Goal: Download file/media

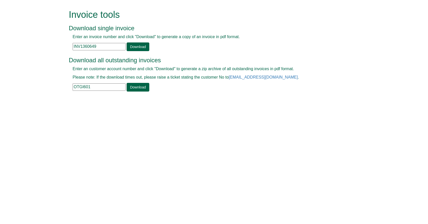
drag, startPoint x: 104, startPoint y: 46, endPoint x: 50, endPoint y: 51, distance: 54.4
click at [51, 51] on form "Invoice tools Download single invoice Enter an invoice number and click "Downlo…" at bounding box center [214, 51] width 428 height 102
click at [108, 45] on input "INV1360649" at bounding box center [99, 46] width 53 height 7
drag, startPoint x: 104, startPoint y: 46, endPoint x: 60, endPoint y: 49, distance: 43.4
click at [69, 49] on div "Enter an invoice number and click "Download" to generate a copy of an invoice i…" at bounding box center [208, 42] width 279 height 17
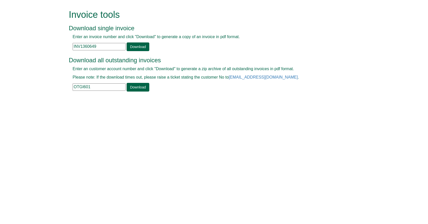
paste input "9768"
click at [133, 48] on link "Download" at bounding box center [138, 47] width 22 height 9
click at [136, 48] on link "Download" at bounding box center [138, 47] width 22 height 9
drag, startPoint x: 100, startPoint y: 46, endPoint x: 32, endPoint y: 38, distance: 67.7
click at [38, 38] on form "Invoice tools Download single invoice Enter an invoice number and click "Downlo…" at bounding box center [214, 51] width 428 height 102
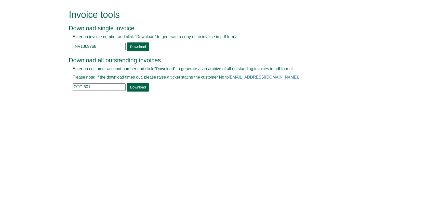
paste input "3824"
type input "INV1363824"
click at [133, 50] on link "Download" at bounding box center [138, 47] width 22 height 9
